Goal: Task Accomplishment & Management: Complete application form

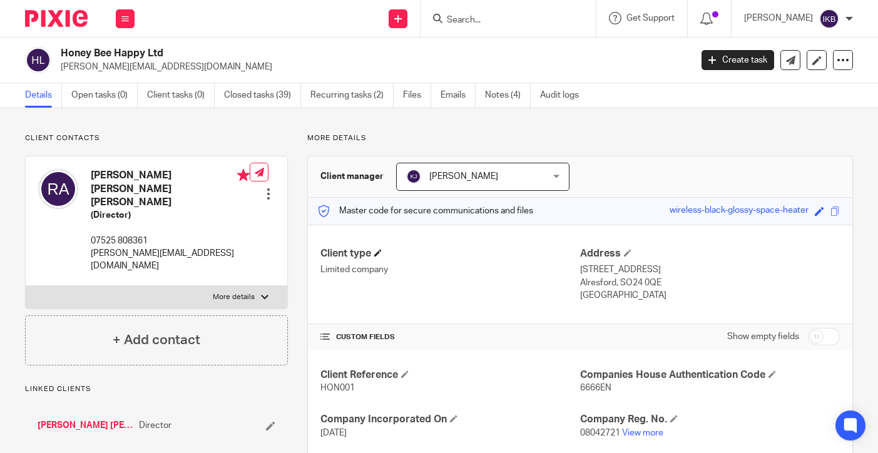
scroll to position [207, 0]
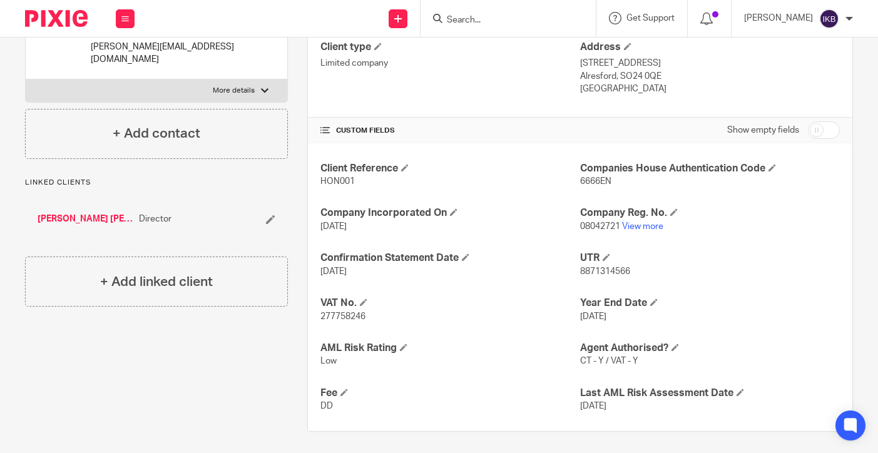
click at [468, 16] on input "Search" at bounding box center [502, 20] width 113 height 11
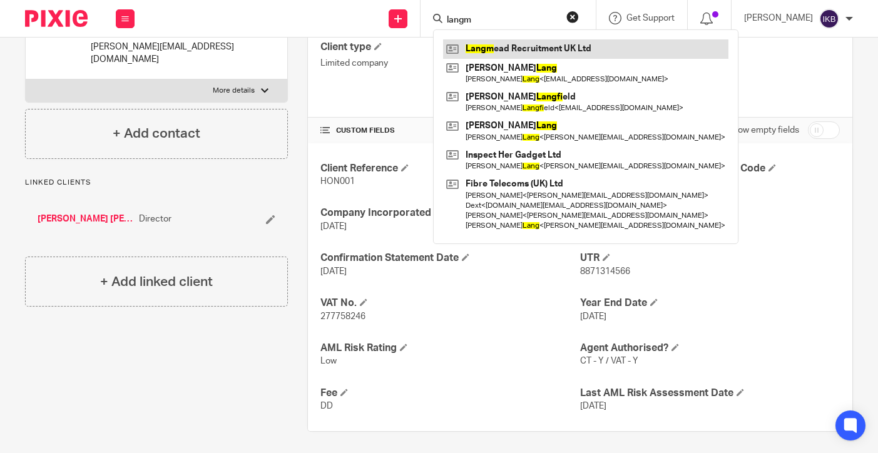
type input "langm"
click at [487, 43] on link at bounding box center [585, 48] width 285 height 19
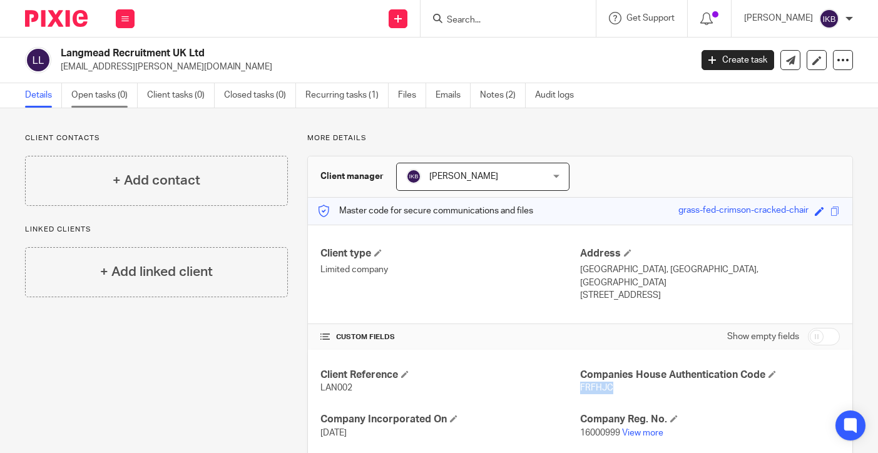
click at [116, 102] on link "Open tasks (0)" at bounding box center [104, 95] width 66 height 24
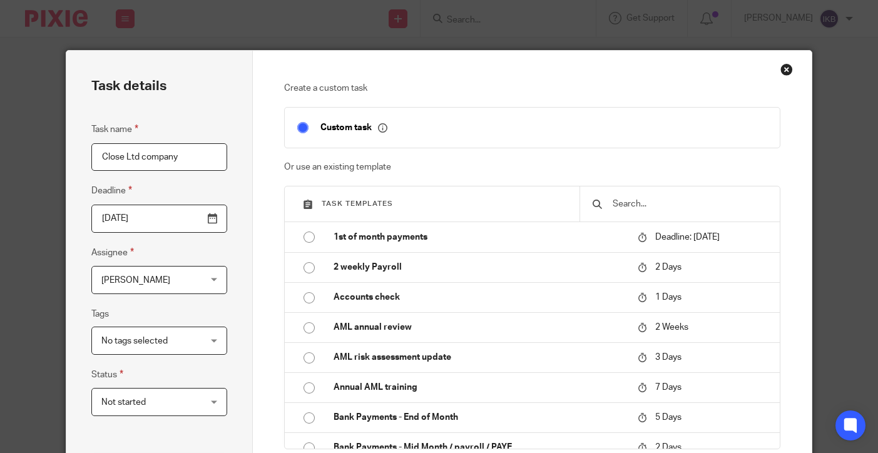
type input "Close Ltd company"
click at [208, 215] on input "2025-08-26" at bounding box center [159, 219] width 136 height 28
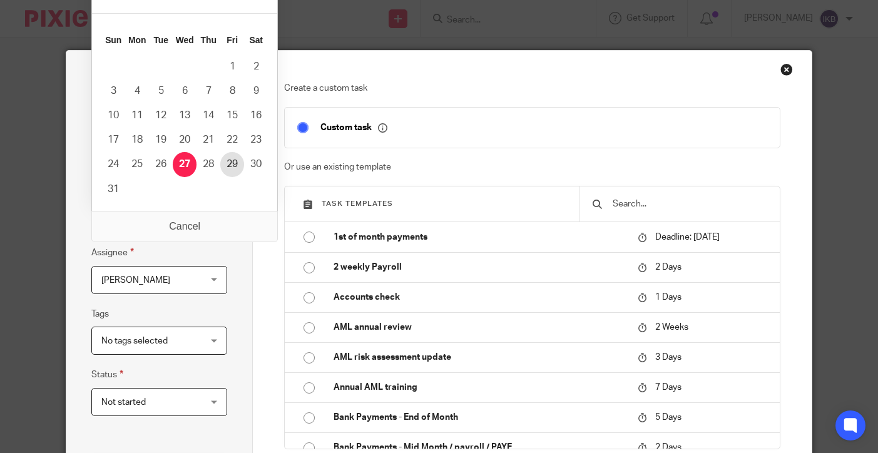
type input "2025-08-28"
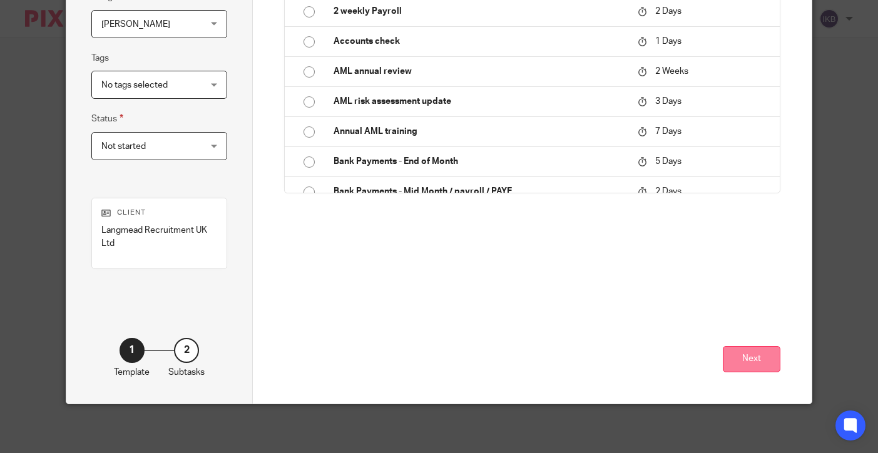
scroll to position [255, 0]
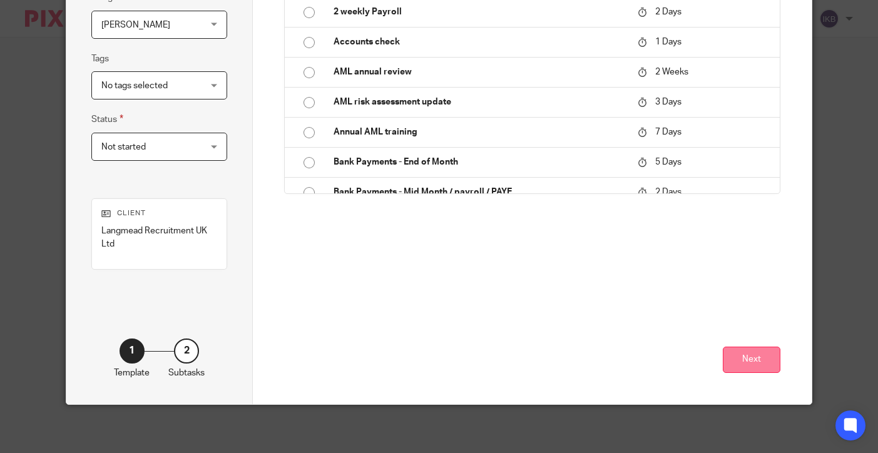
click at [763, 361] on button "Next" at bounding box center [752, 360] width 58 height 27
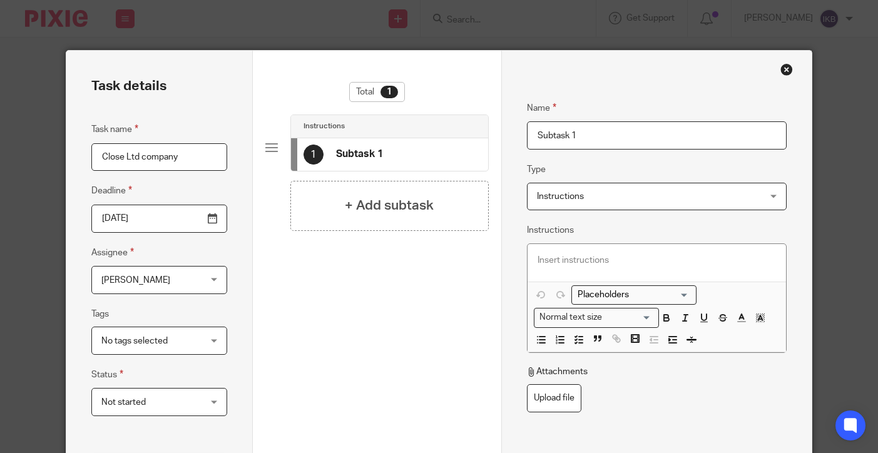
scroll to position [0, 0]
click at [625, 125] on input "Subtask 1" at bounding box center [657, 135] width 260 height 28
type input "d"
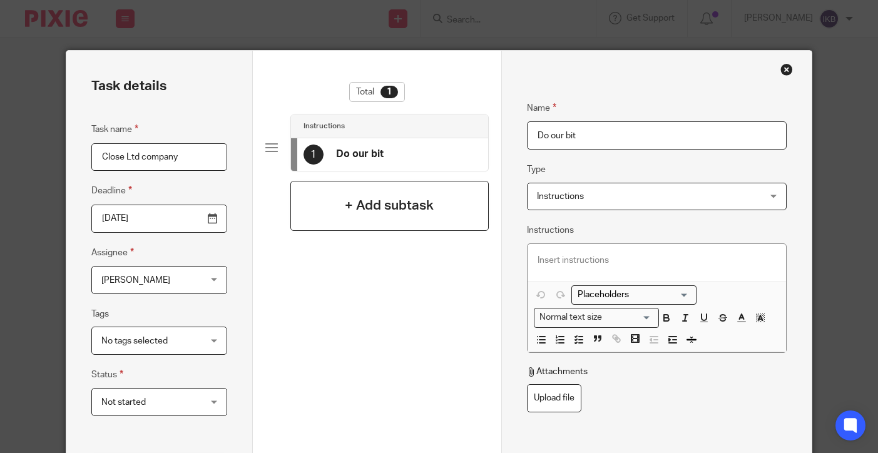
type input "Do our bit"
click at [379, 210] on h4 "+ Add subtask" at bounding box center [389, 205] width 89 height 19
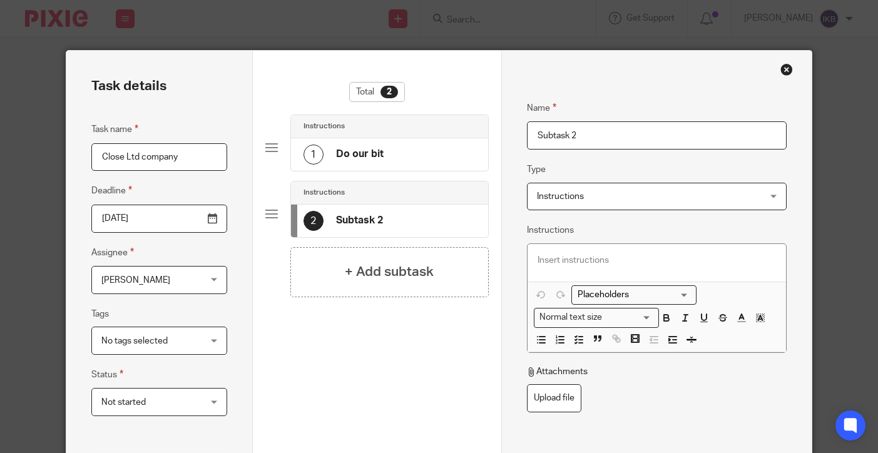
click at [602, 126] on input "Subtask 2" at bounding box center [657, 135] width 260 height 28
type input "Get directors to sign"
click at [351, 278] on h4 "+ Add subtask" at bounding box center [389, 271] width 89 height 19
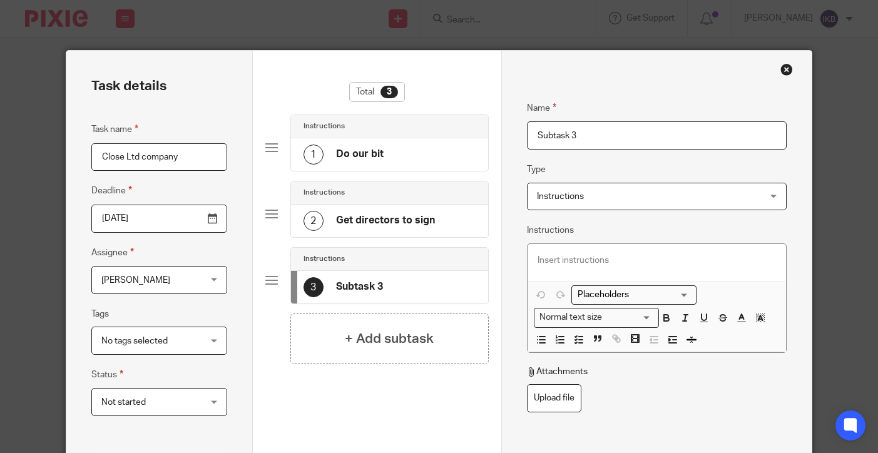
click at [596, 135] on input "Subtask 3" at bounding box center [657, 135] width 260 height 28
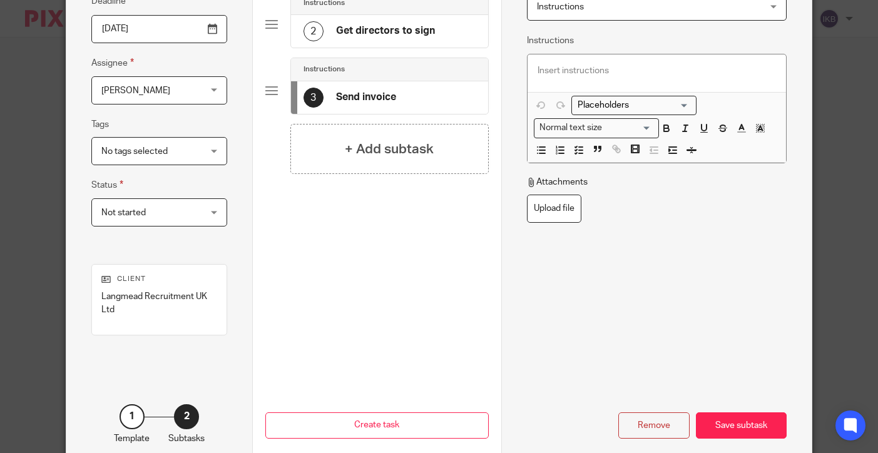
scroll to position [228, 0]
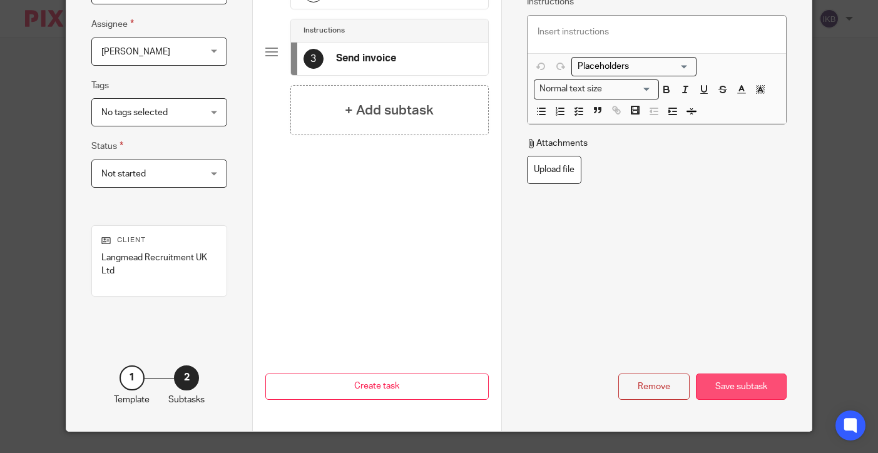
type input "Send invoice"
click at [733, 382] on div "Save subtask" at bounding box center [741, 387] width 91 height 27
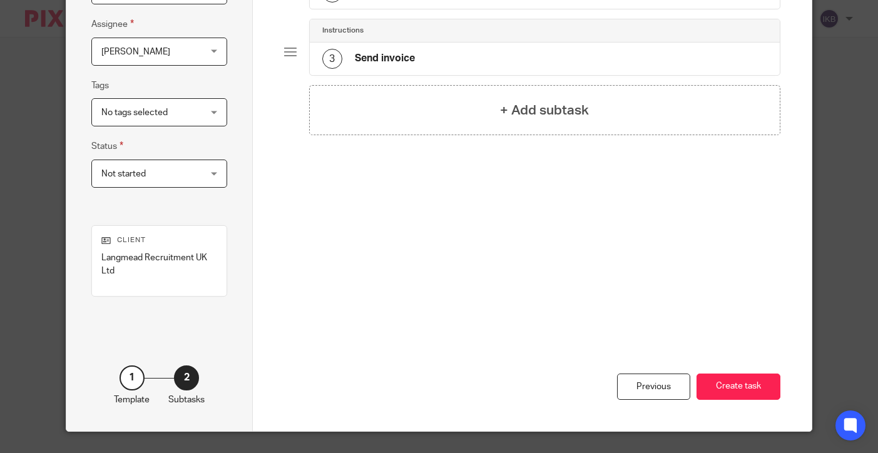
click at [733, 382] on button "Create task" at bounding box center [739, 387] width 84 height 27
